Goal: Register for event/course

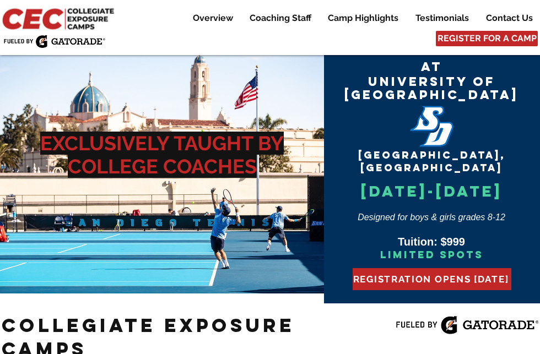
click at [351, 17] on p "Camp Highlights" at bounding box center [363, 18] width 82 height 13
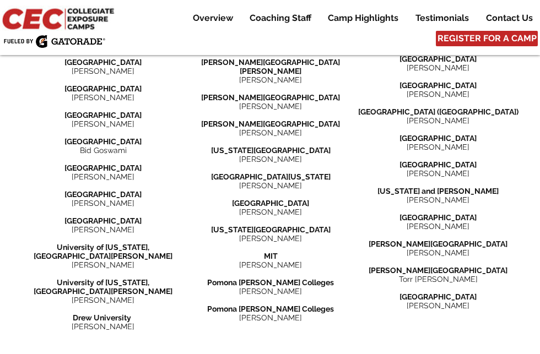
scroll to position [1516, 0]
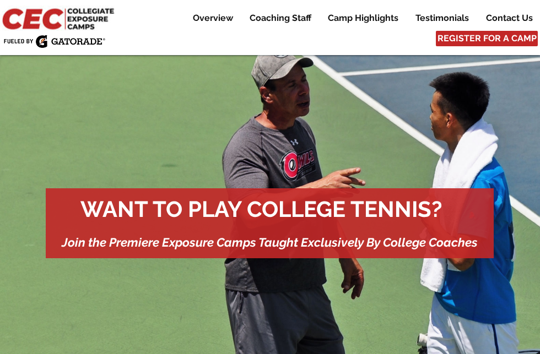
click at [510, 35] on span "REGISTER FOR A CAMP" at bounding box center [486, 38] width 99 height 12
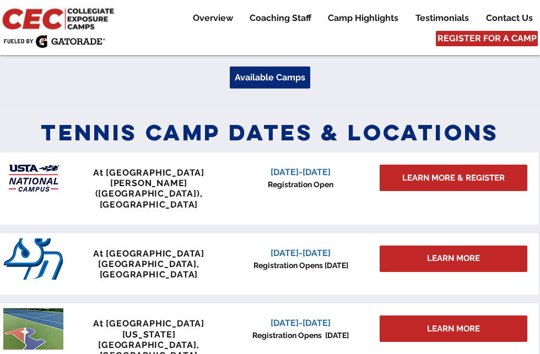
scroll to position [469, 0]
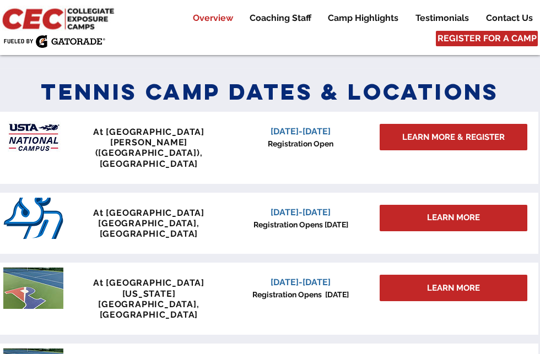
click at [472, 140] on span "LEARN MORE & REGISTER" at bounding box center [453, 138] width 102 height 12
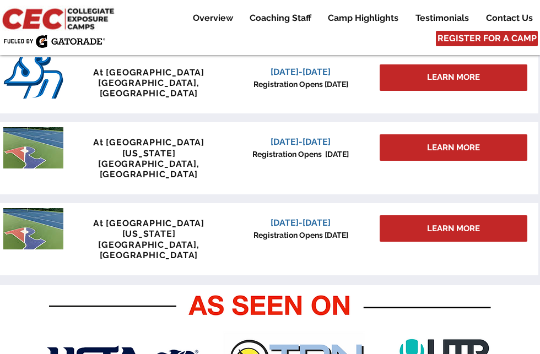
scroll to position [601, 0]
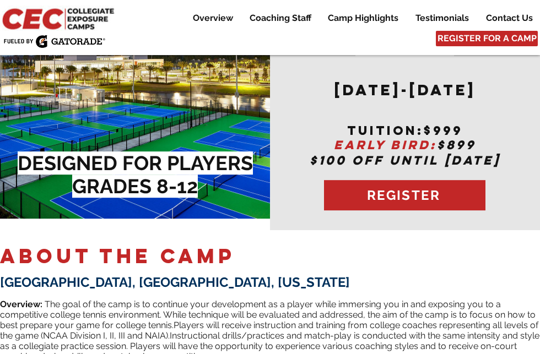
scroll to position [129, 0]
